Goal: Go to known website: Access a specific website the user already knows

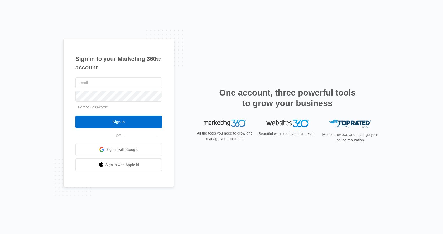
click at [0, 234] on com-1password-button at bounding box center [0, 234] width 0 height 0
type input "[PERSON_NAME][EMAIL_ADDRESS][PERSON_NAME][DOMAIN_NAME]"
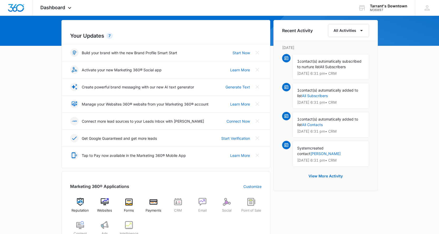
scroll to position [79, 0]
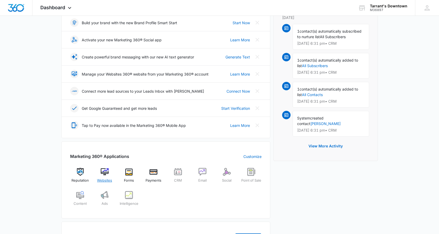
click at [106, 171] on img at bounding box center [105, 172] width 8 height 8
